Goal: Task Accomplishment & Management: Complete application form

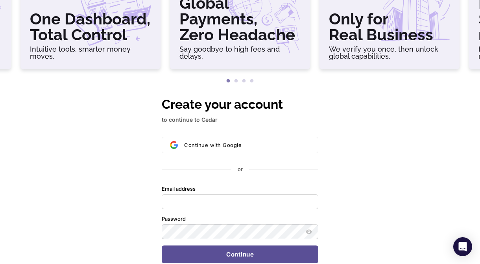
scroll to position [79, 0]
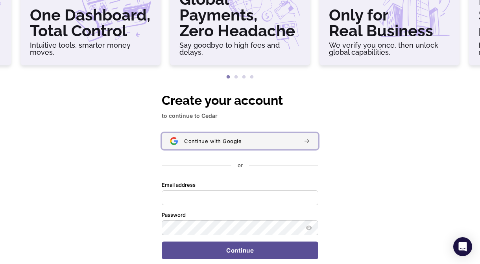
click at [222, 143] on span "Continue with Google" at bounding box center [212, 141] width 57 height 6
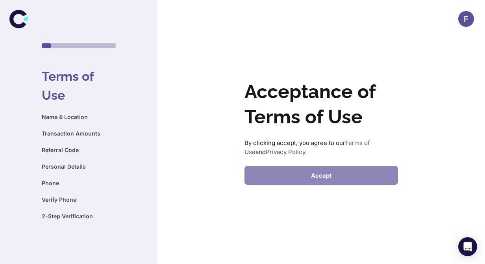
click at [324, 171] on button "Accept" at bounding box center [322, 175] width 154 height 19
